Goal: Download file/media

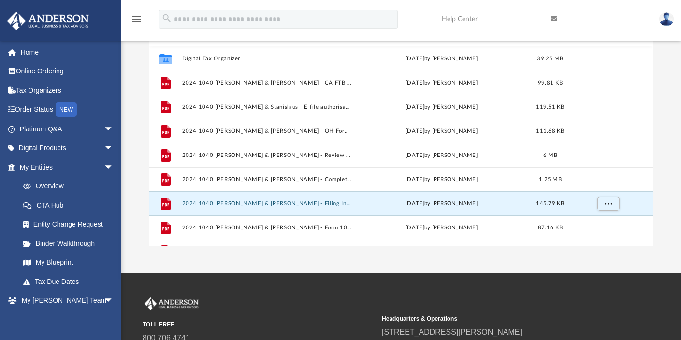
scroll to position [213, 497]
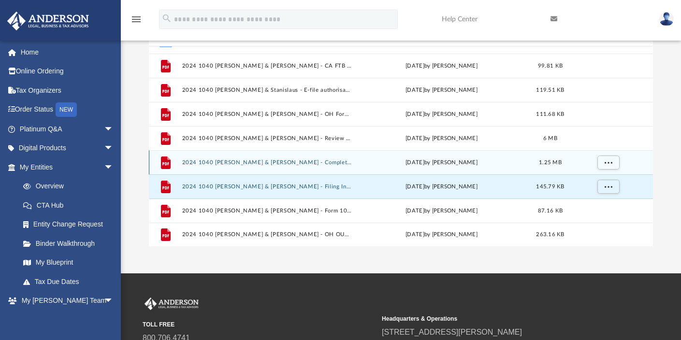
click at [236, 162] on button "2024 1040 [PERSON_NAME] & [PERSON_NAME] - Completed Copy.pdf" at bounding box center [267, 163] width 170 height 6
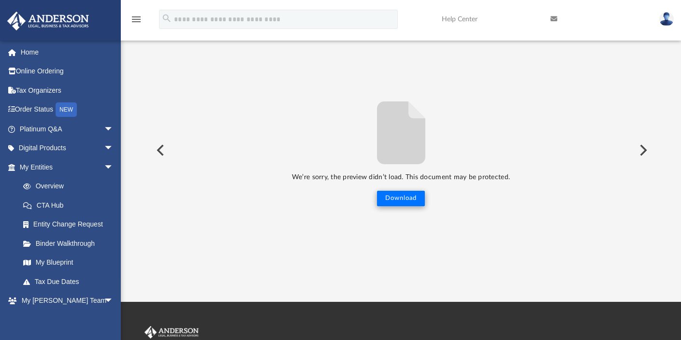
click at [390, 197] on button "Download" at bounding box center [401, 198] width 48 height 15
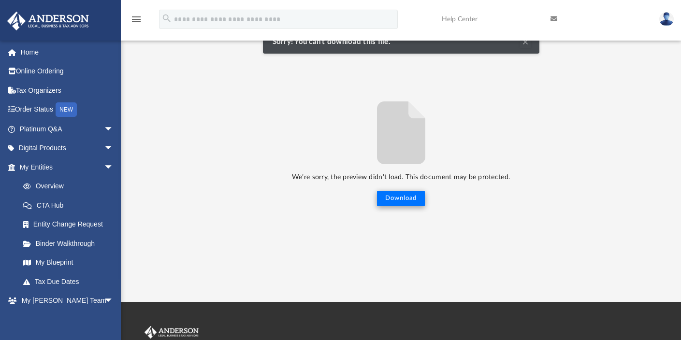
click at [390, 197] on button "Download" at bounding box center [401, 198] width 48 height 15
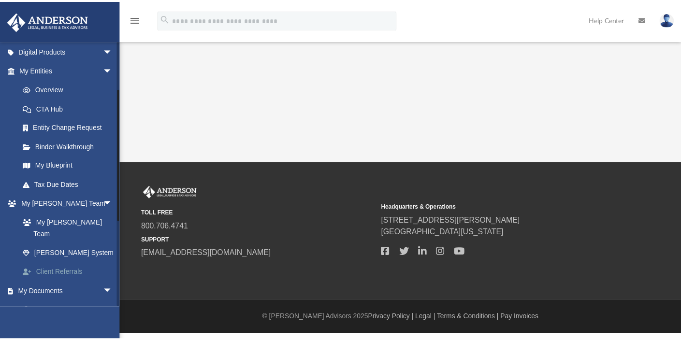
scroll to position [100, 0]
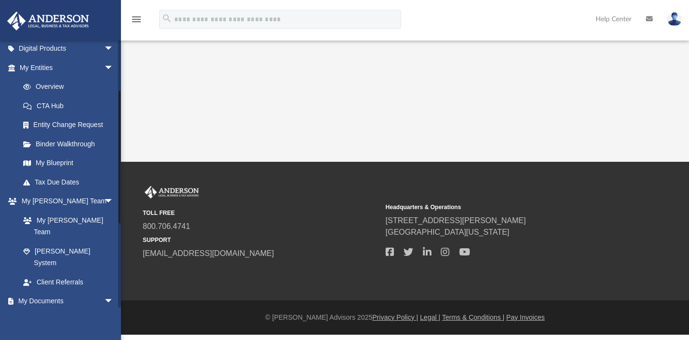
click at [40, 311] on link "Box" at bounding box center [71, 320] width 115 height 19
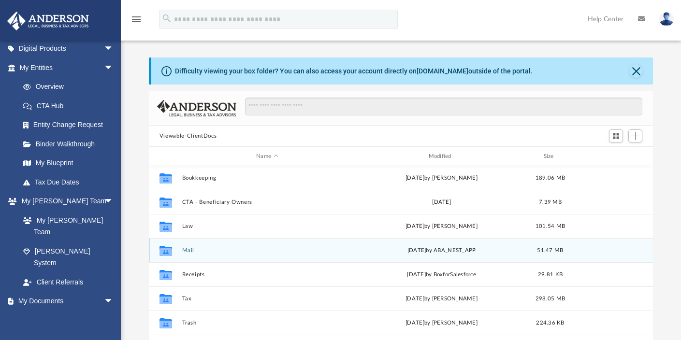
scroll to position [26, 0]
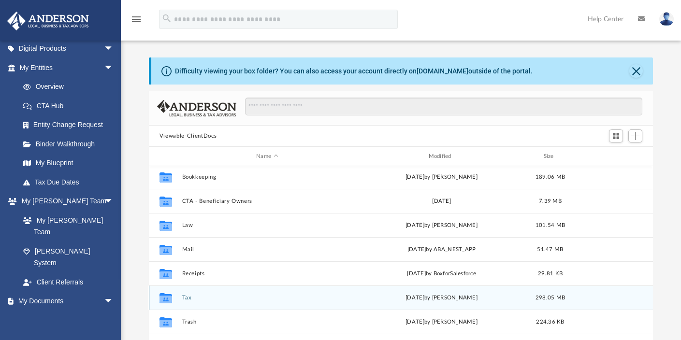
click at [183, 301] on button "Tax" at bounding box center [267, 298] width 170 height 6
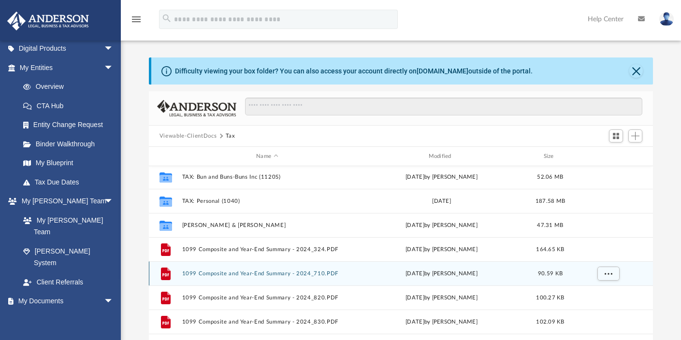
scroll to position [0, 0]
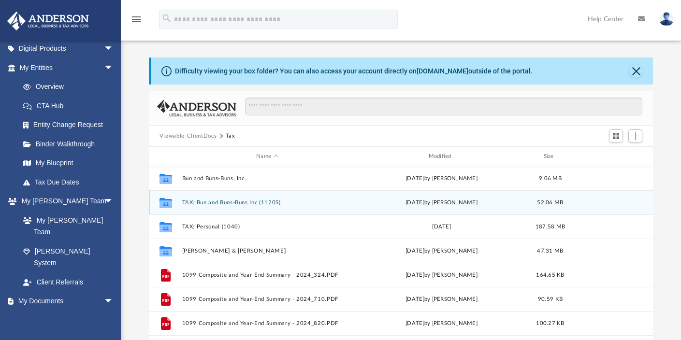
click at [191, 202] on button "TAX: Bun and Buns-Buns Inc (1120S)" at bounding box center [267, 203] width 170 height 6
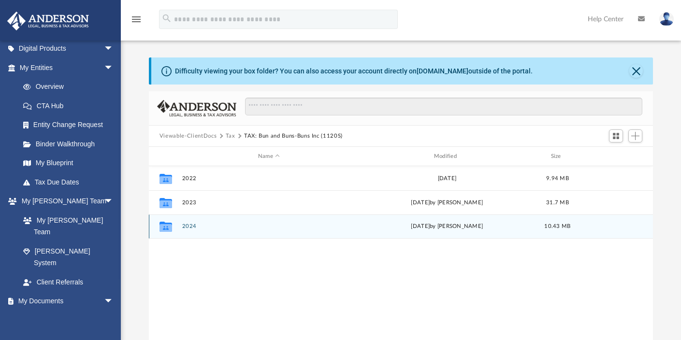
click at [192, 228] on button "2024" at bounding box center [269, 226] width 174 height 6
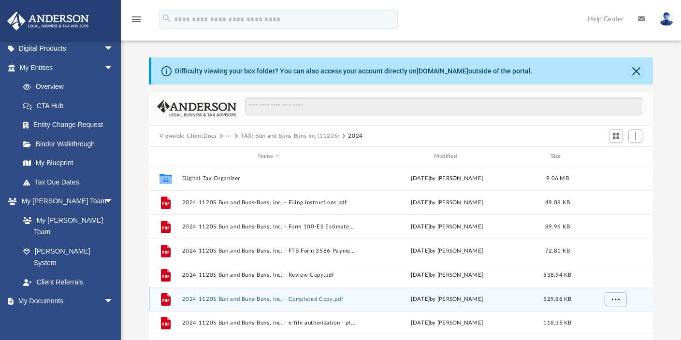
click at [217, 301] on button "2024 1120S Bun and Buns-Buns, Inc. - Completed Copy.pdf" at bounding box center [269, 299] width 174 height 6
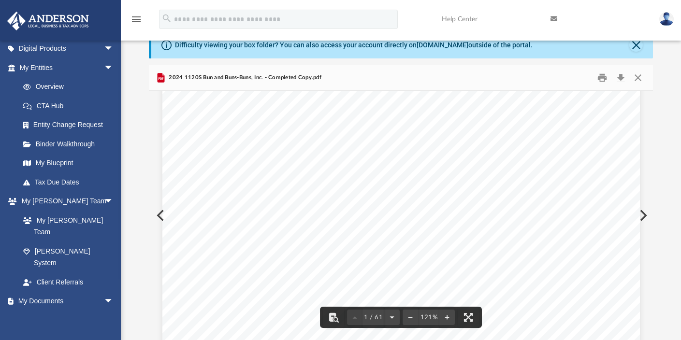
scroll to position [196, 0]
click at [639, 78] on button "Close" at bounding box center [638, 78] width 17 height 15
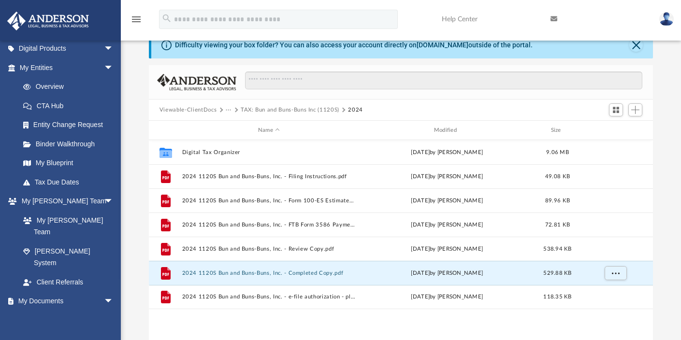
click at [201, 110] on button "Viewable-ClientDocs" at bounding box center [188, 110] width 57 height 9
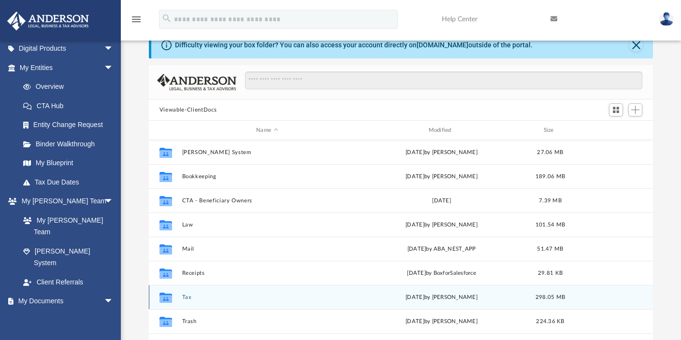
click at [185, 299] on button "Tax" at bounding box center [267, 297] width 170 height 6
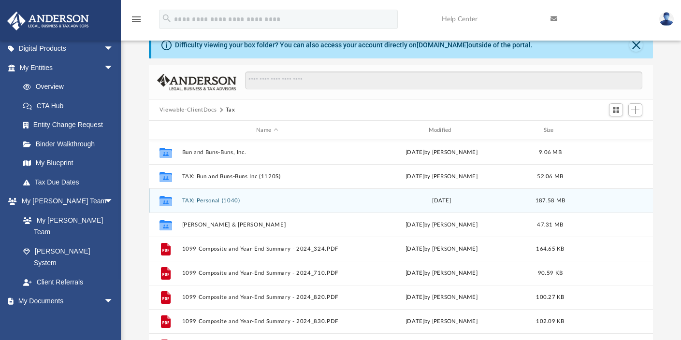
click at [202, 204] on button "TAX: Personal (1040)" at bounding box center [267, 201] width 170 height 6
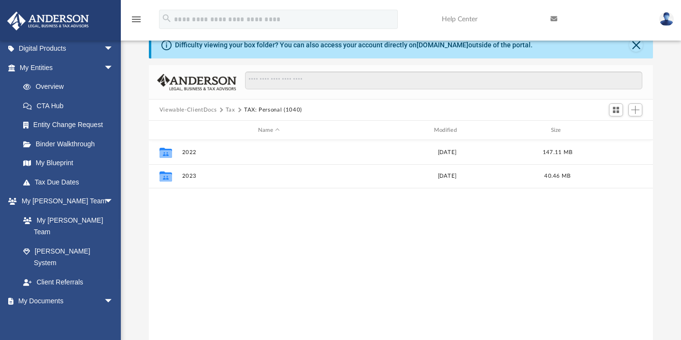
click at [228, 112] on button "Tax" at bounding box center [231, 110] width 10 height 9
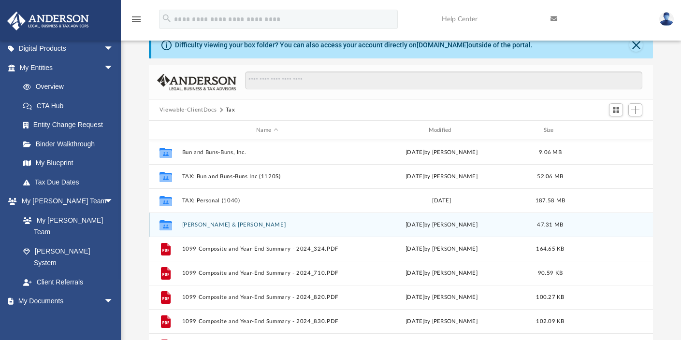
click at [232, 226] on button "[PERSON_NAME] & [PERSON_NAME]" at bounding box center [267, 225] width 170 height 6
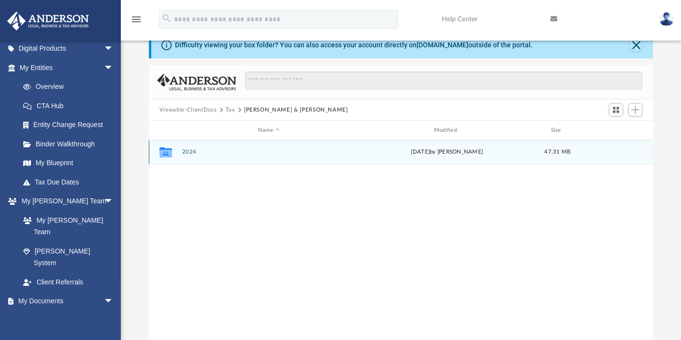
click at [191, 154] on button "2024" at bounding box center [269, 152] width 174 height 6
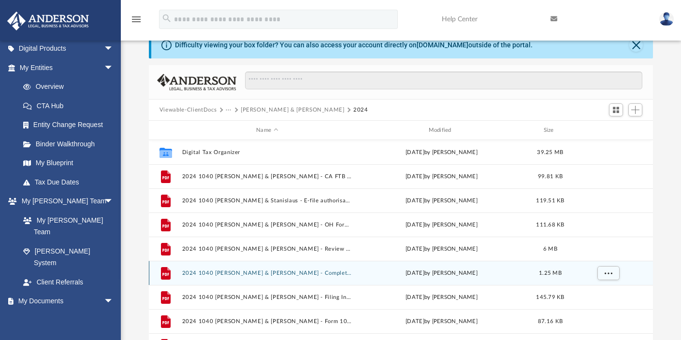
click at [232, 273] on button "2024 1040 [PERSON_NAME] & [PERSON_NAME] - Completed Copy.pdf" at bounding box center [267, 273] width 170 height 6
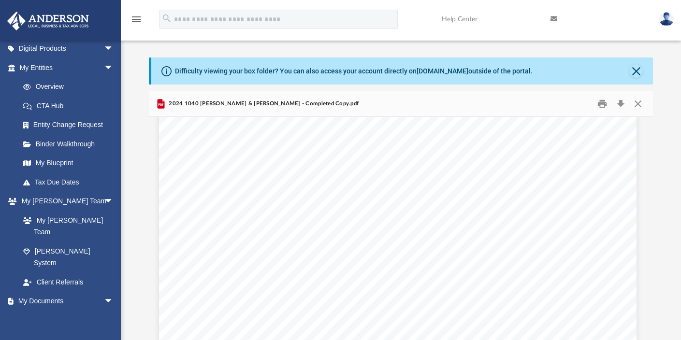
scroll to position [6989, 3]
click at [636, 103] on button "Close" at bounding box center [638, 104] width 17 height 15
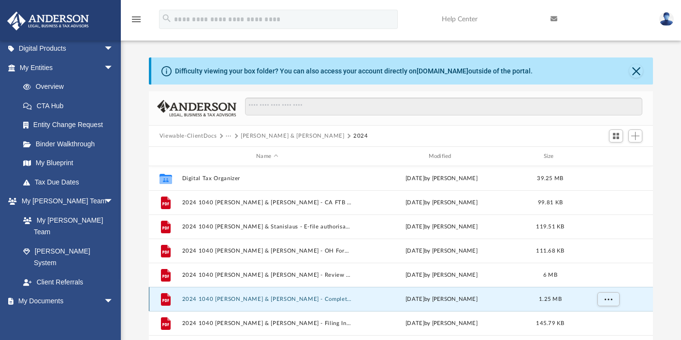
click at [234, 298] on button "2024 1040 [PERSON_NAME] & [PERSON_NAME] - Completed Copy.pdf" at bounding box center [267, 299] width 170 height 6
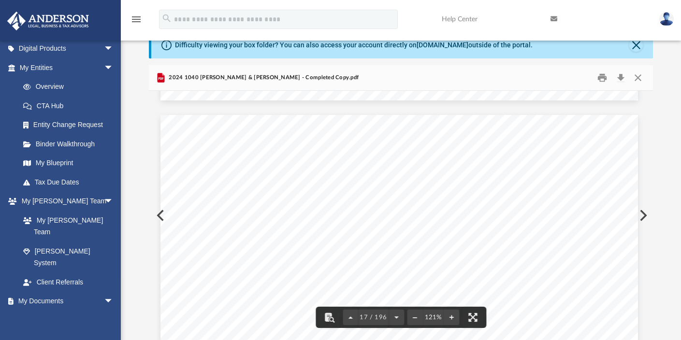
scroll to position [10110, 2]
